Goal: Information Seeking & Learning: Learn about a topic

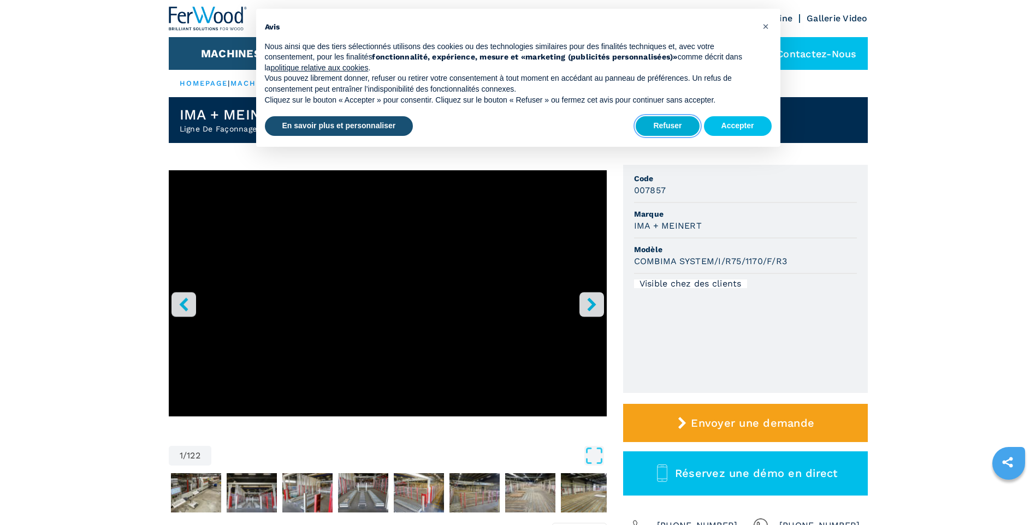
click at [659, 127] on button "Refuser" at bounding box center [667, 126] width 63 height 20
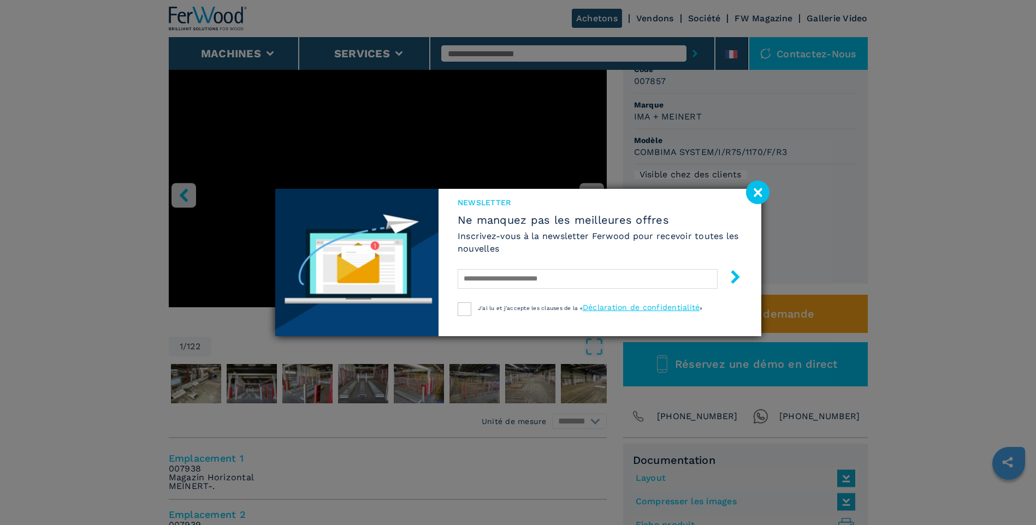
scroll to position [164, 0]
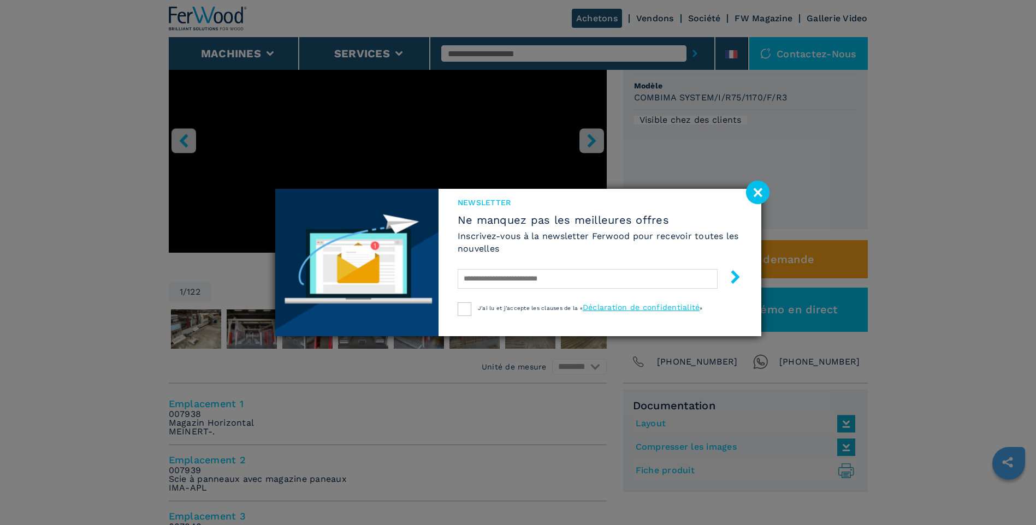
click at [761, 186] on image at bounding box center [757, 192] width 23 height 23
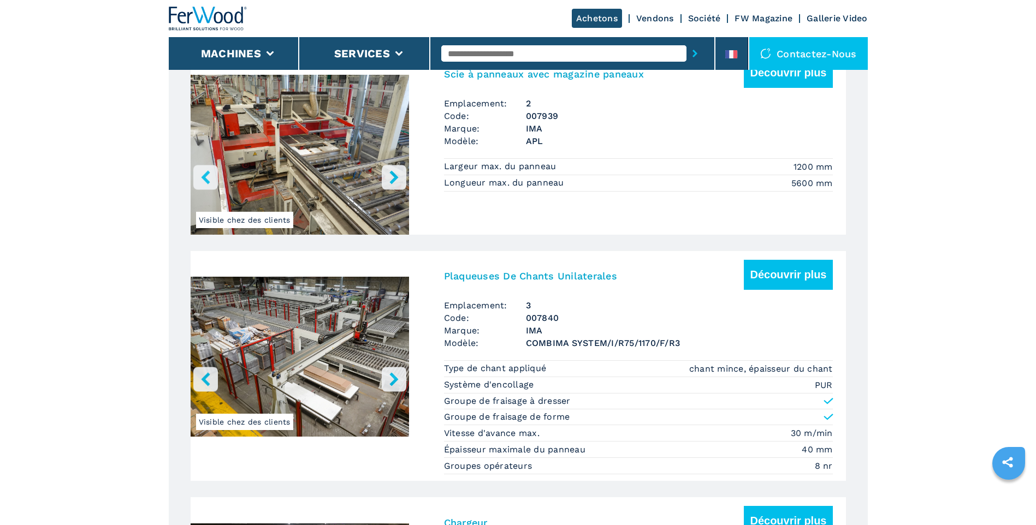
scroll to position [1311, 0]
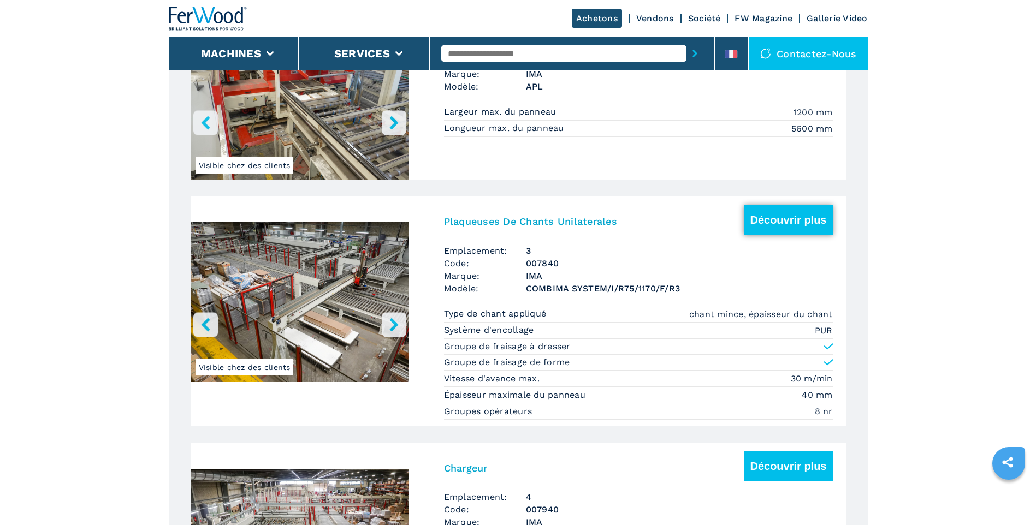
click at [795, 223] on button "Découvrir plus" at bounding box center [788, 220] width 88 height 30
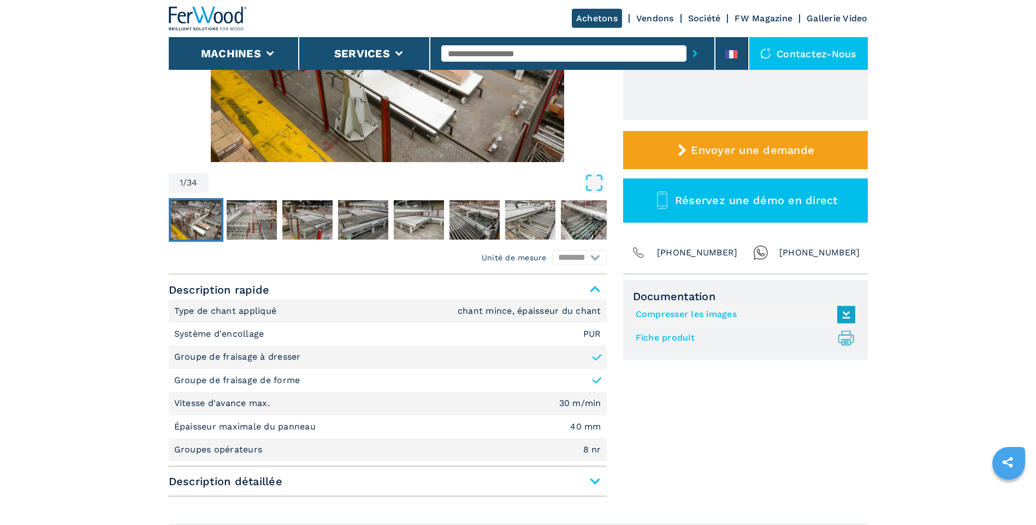
scroll to position [328, 0]
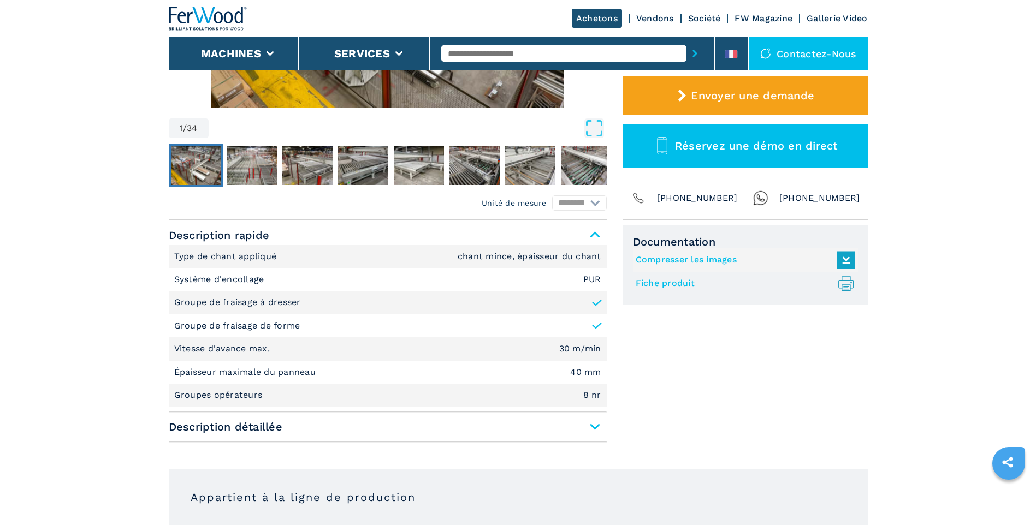
click at [595, 425] on span "Description détaillée" at bounding box center [388, 427] width 438 height 20
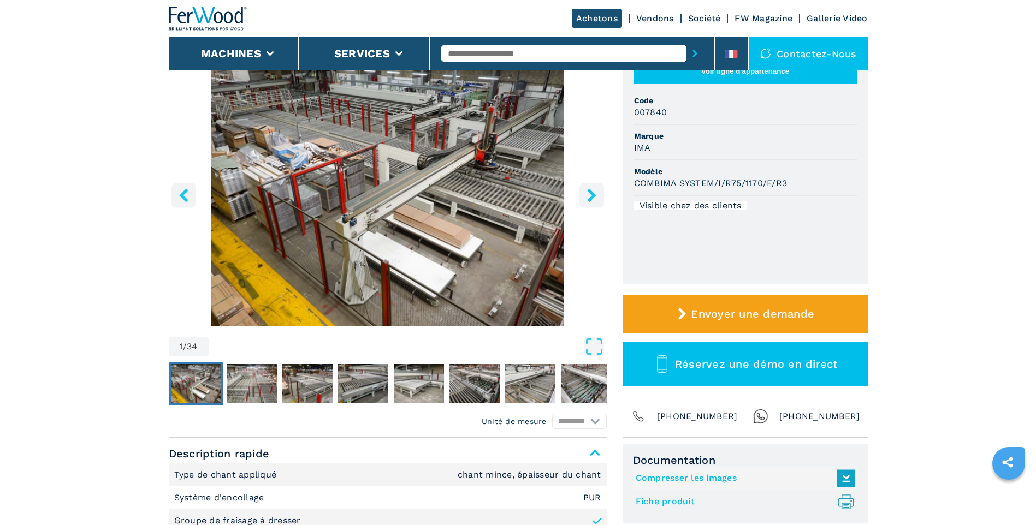
scroll to position [0, 0]
